Goal: Contribute content: Add original content to the website for others to see

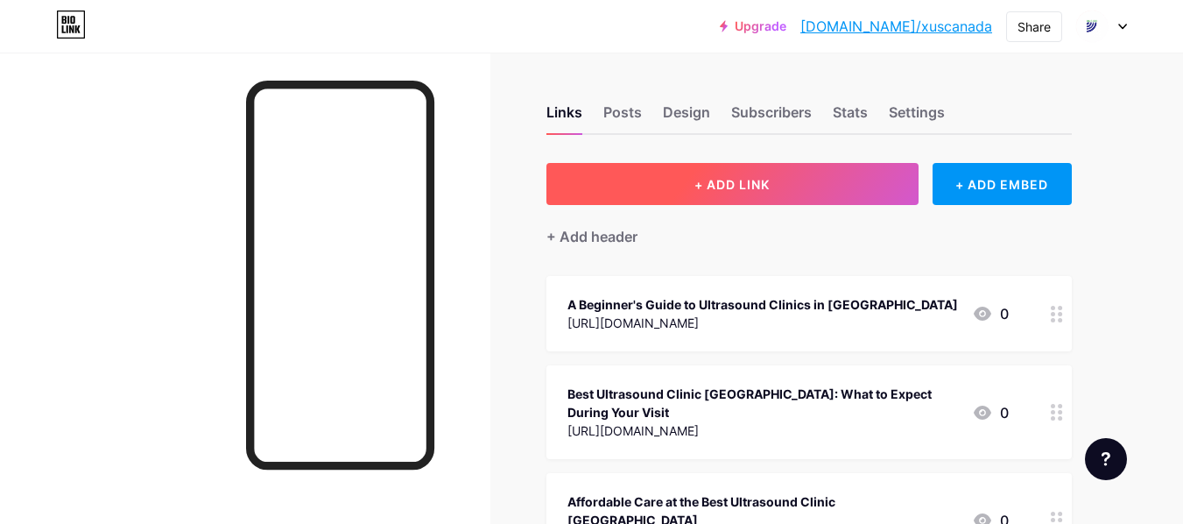
click at [716, 191] on span "+ ADD LINK" at bounding box center [732, 184] width 75 height 15
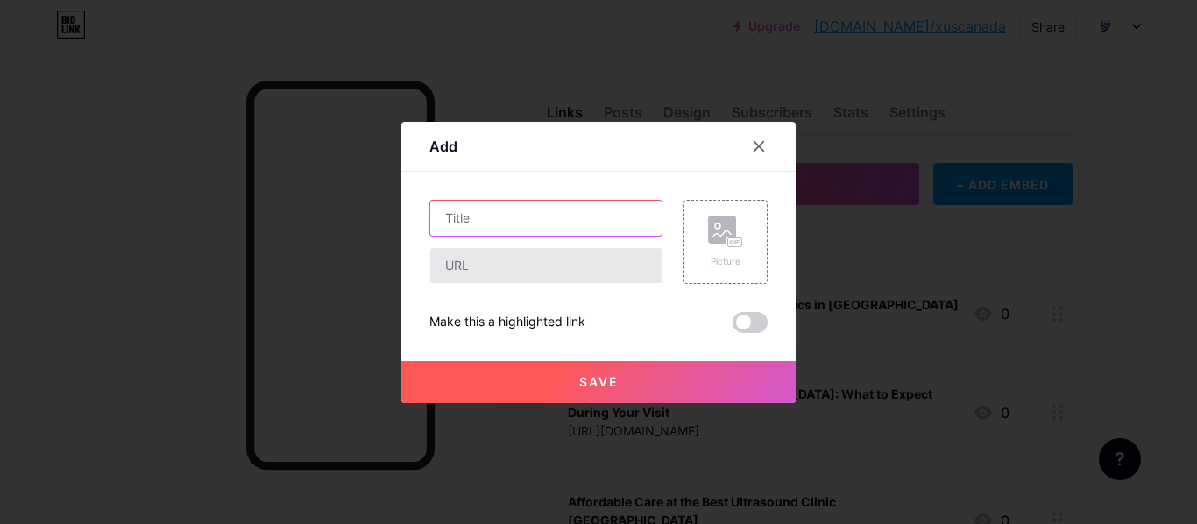
drag, startPoint x: 567, startPoint y: 232, endPoint x: 547, endPoint y: 253, distance: 29.1
click at [566, 232] on input "text" at bounding box center [545, 218] width 231 height 35
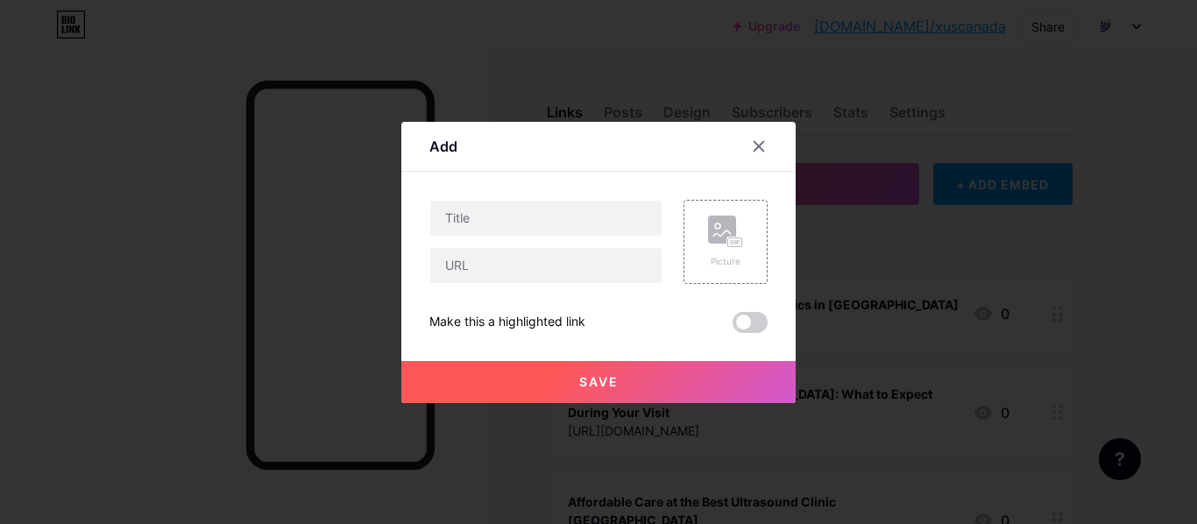
click at [531, 283] on div at bounding box center [545, 265] width 233 height 37
click at [528, 266] on input "text" at bounding box center [545, 265] width 231 height 35
paste input "[URL][DOMAIN_NAME]"
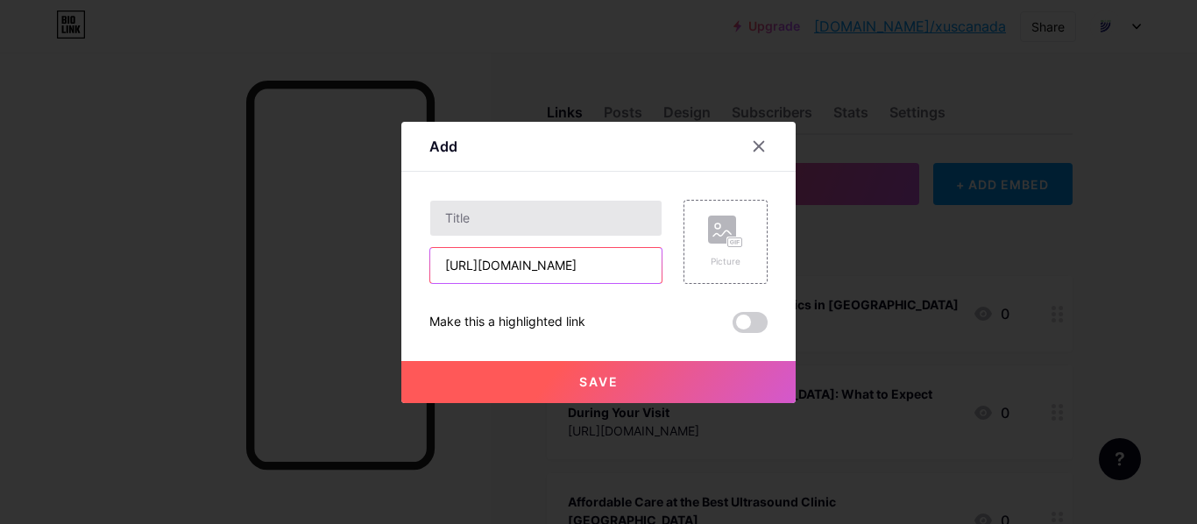
type input "[URL][DOMAIN_NAME]"
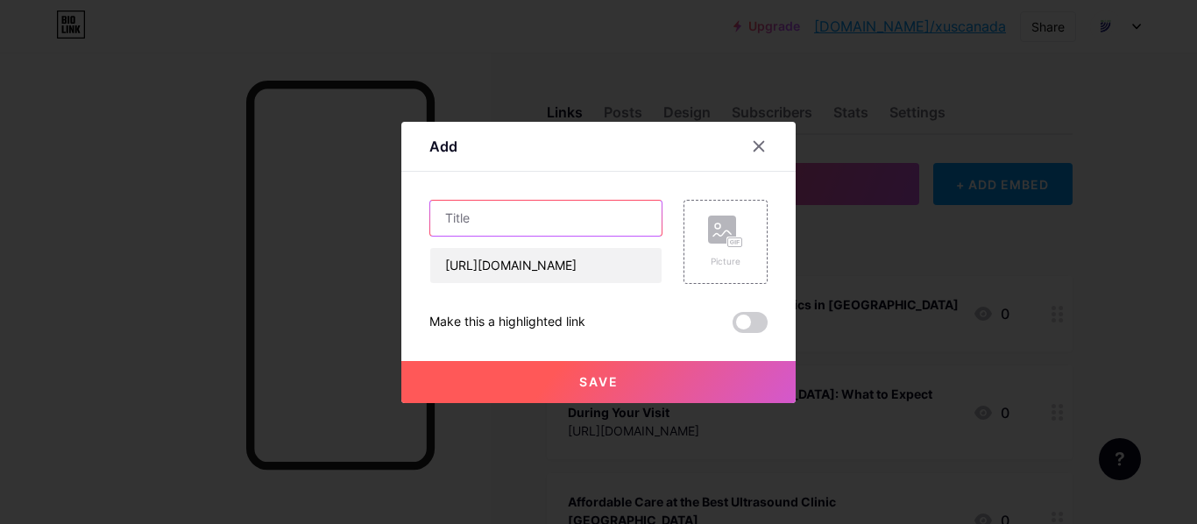
click at [495, 219] on input "text" at bounding box center [545, 218] width 231 height 35
paste input "Trusted Ultrasound Services near [GEOGRAPHIC_DATA] for Accurate Results"
type input "Trusted Ultrasound Services near [GEOGRAPHIC_DATA] for Accurate Results"
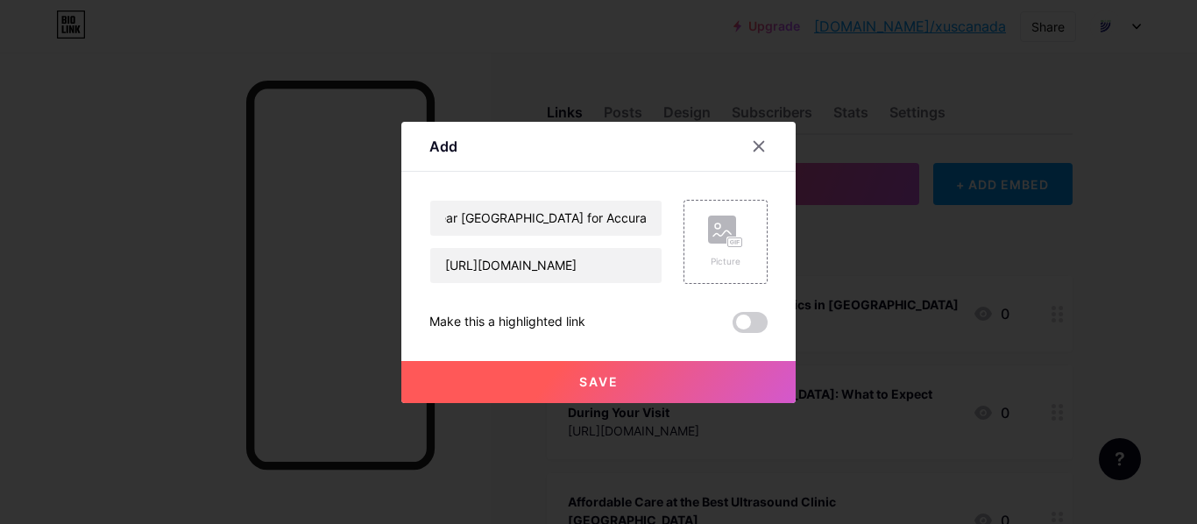
click at [612, 371] on button "Save" at bounding box center [598, 382] width 394 height 42
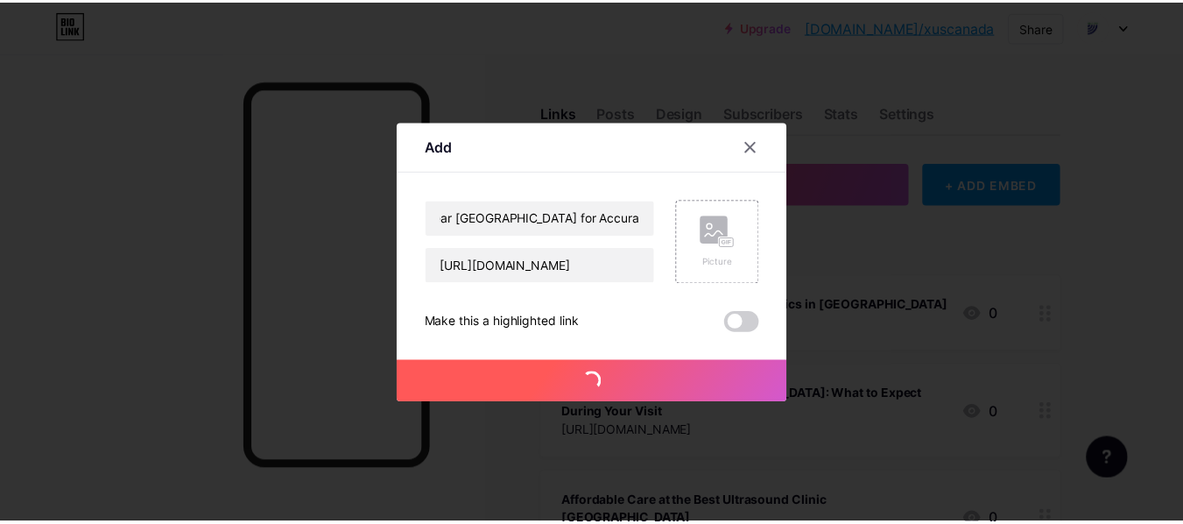
scroll to position [0, 0]
